Goal: Use online tool/utility

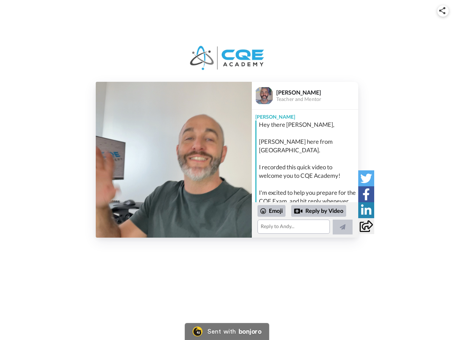
click at [443, 11] on img at bounding box center [442, 10] width 6 height 7
click at [174, 160] on div "Embed Video Copy embed code Share URL Copy URL Social" at bounding box center [227, 174] width 124 height 123
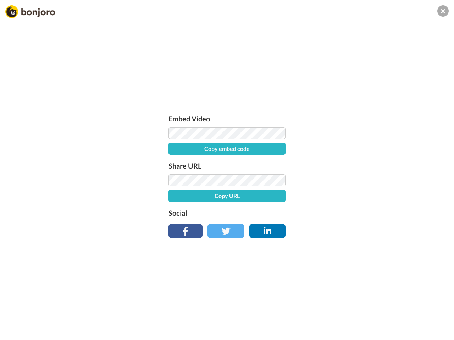
click at [305, 220] on div "Embed Video Copy embed code Share URL Copy URL Social" at bounding box center [227, 208] width 454 height 340
click at [272, 211] on label "Social" at bounding box center [226, 212] width 117 height 11
click at [319, 211] on div "Embed Video Copy embed code Share URL Copy URL Social" at bounding box center [227, 208] width 454 height 340
click at [342, 227] on div "Embed Video Copy embed code Share URL Copy URL Social" at bounding box center [227, 208] width 454 height 340
click at [366, 178] on div "Embed Video Copy embed code Share URL Copy URL Social" at bounding box center [227, 208] width 454 height 340
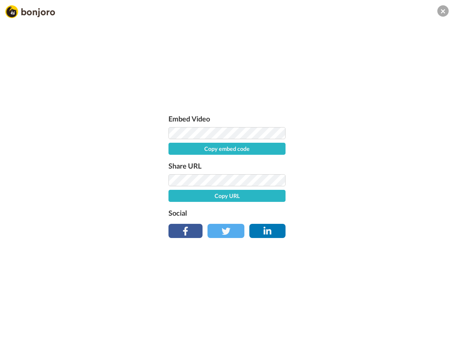
click at [366, 194] on div "Embed Video Copy embed code Share URL Copy URL Social" at bounding box center [227, 208] width 454 height 340
click at [366, 210] on div "Embed Video Copy embed code Share URL Copy URL Social" at bounding box center [227, 208] width 454 height 340
click at [366, 226] on div "Embed Video Copy embed code Share URL Copy URL Social" at bounding box center [227, 208] width 454 height 340
